Goal: Complete application form

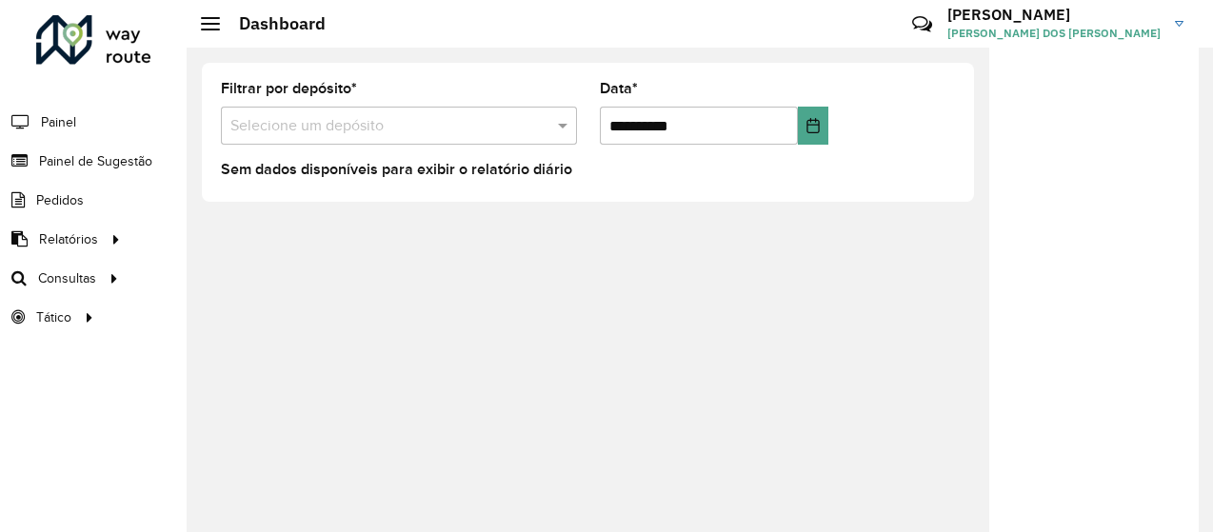
click at [100, 155] on span "Painel de Sugestão" at bounding box center [95, 161] width 113 height 20
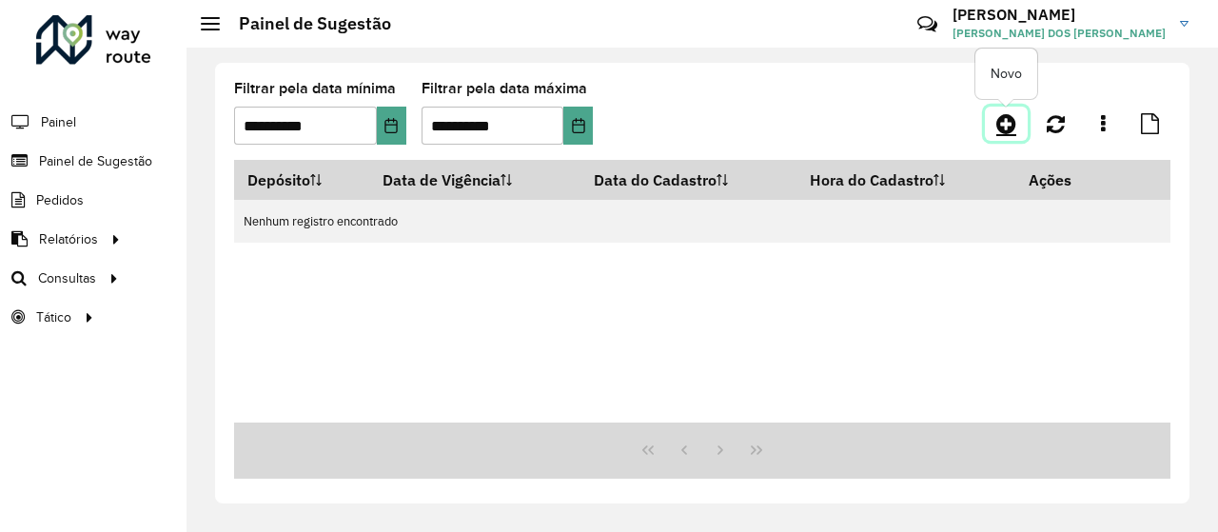
click at [1007, 124] on icon at bounding box center [1007, 123] width 20 height 23
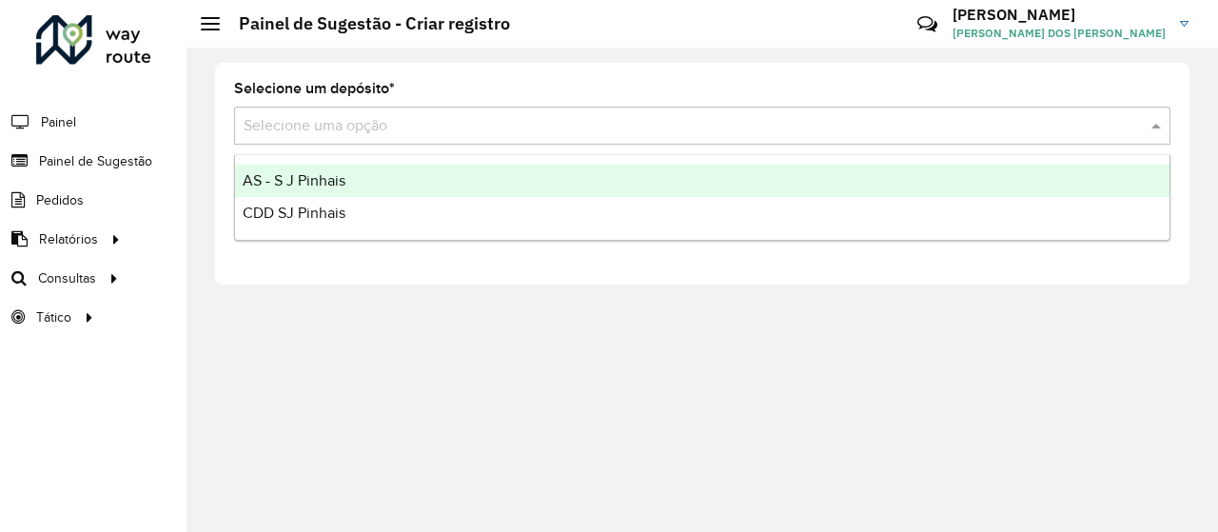
click at [652, 127] on input "text" at bounding box center [683, 126] width 879 height 23
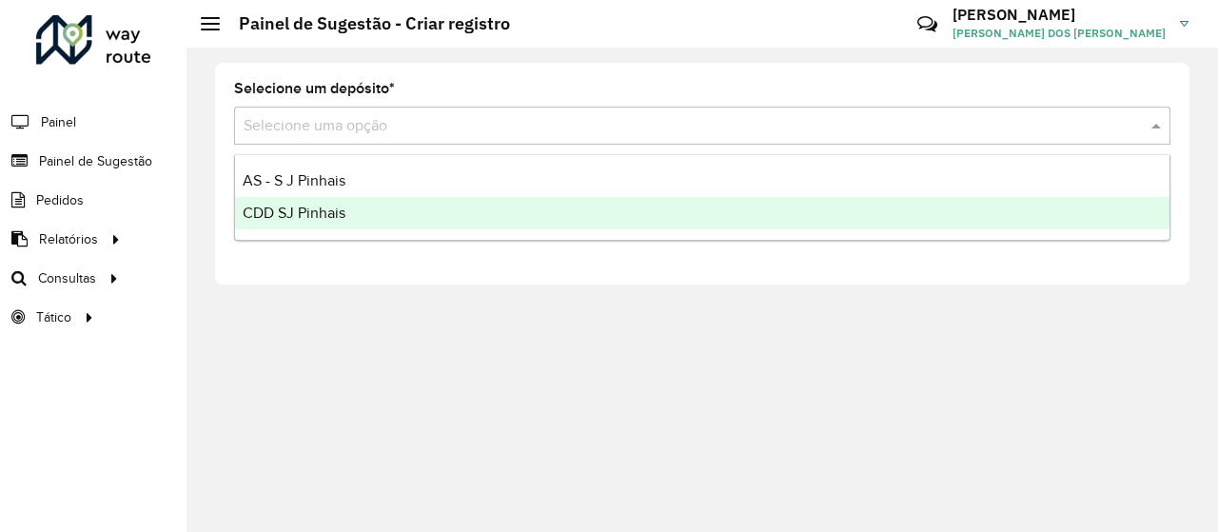
click at [332, 215] on span "CDD SJ Pinhais" at bounding box center [294, 213] width 103 height 16
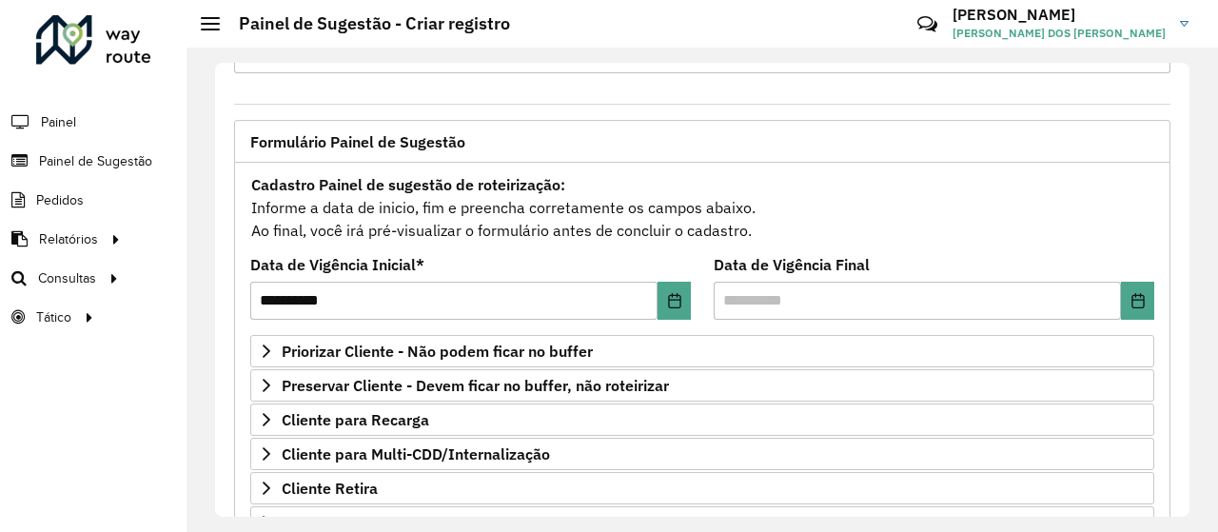
scroll to position [110, 0]
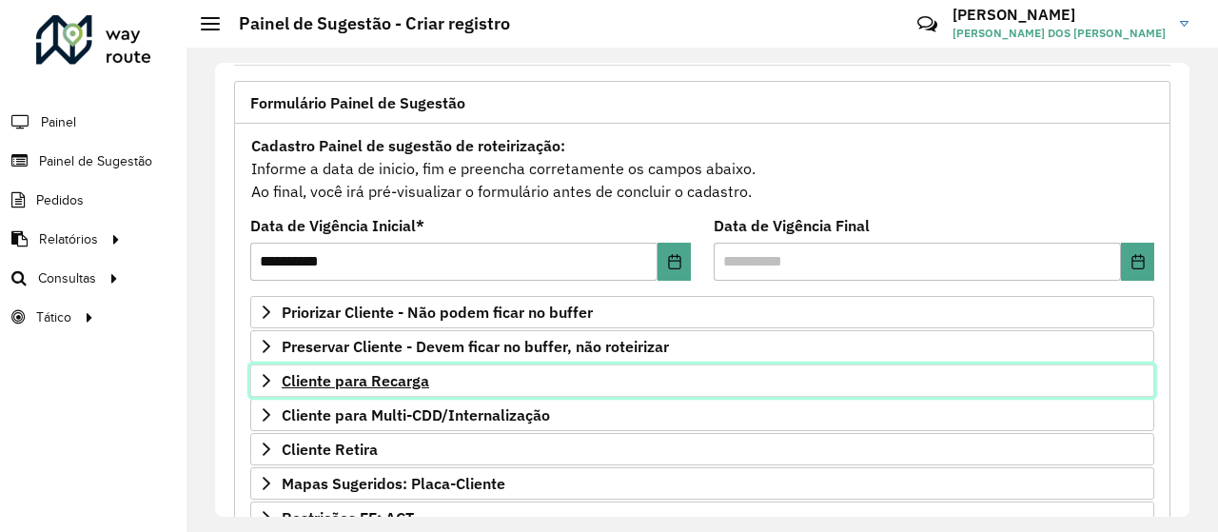
click at [407, 374] on span "Cliente para Recarga" at bounding box center [356, 380] width 148 height 15
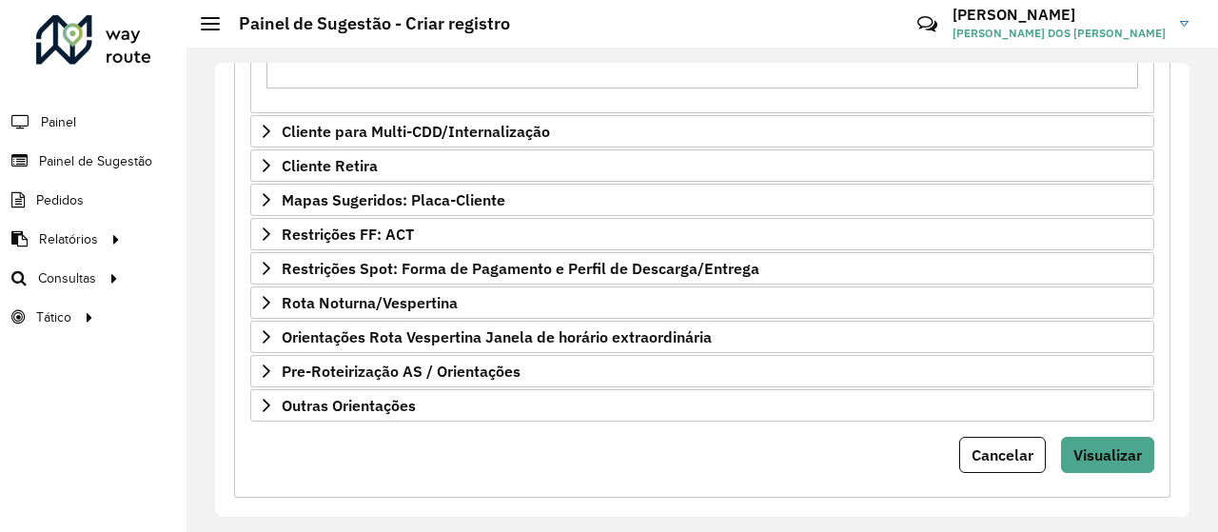
scroll to position [891, 0]
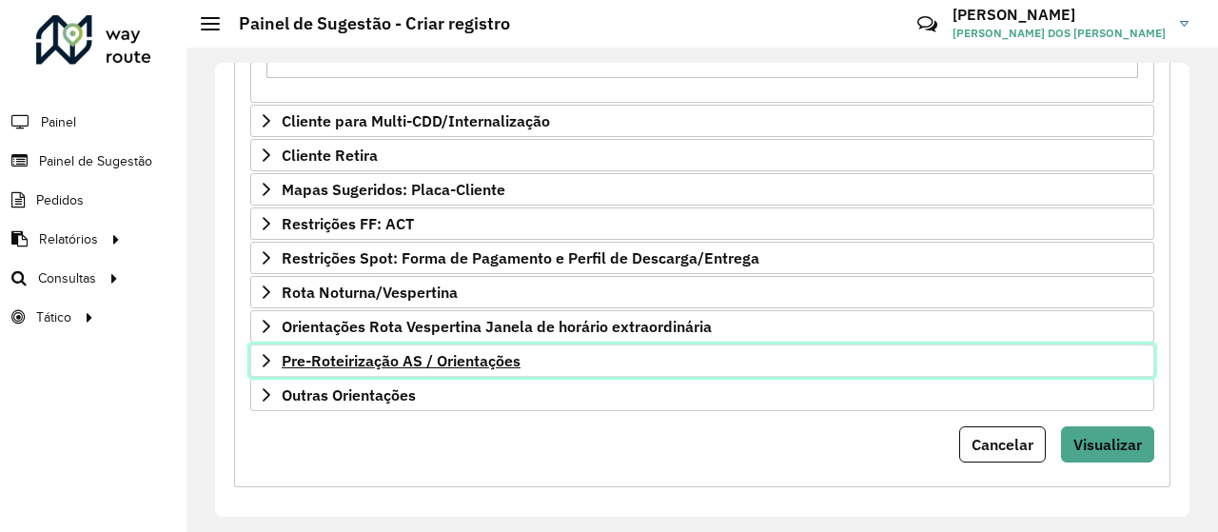
click at [464, 360] on span "Pre-Roteirização AS / Orientações" at bounding box center [401, 360] width 239 height 15
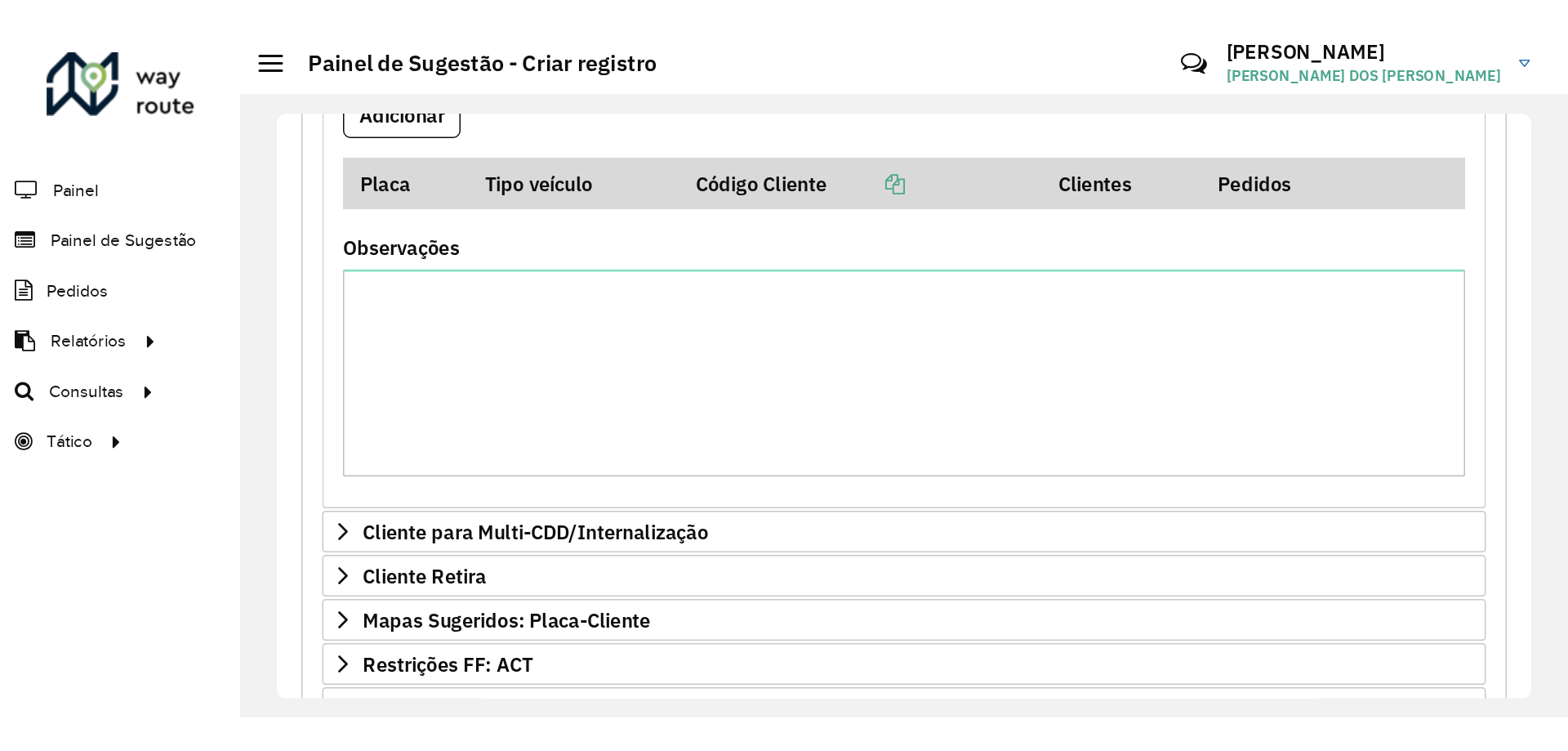
scroll to position [0, 0]
